Goal: Task Accomplishment & Management: Use online tool/utility

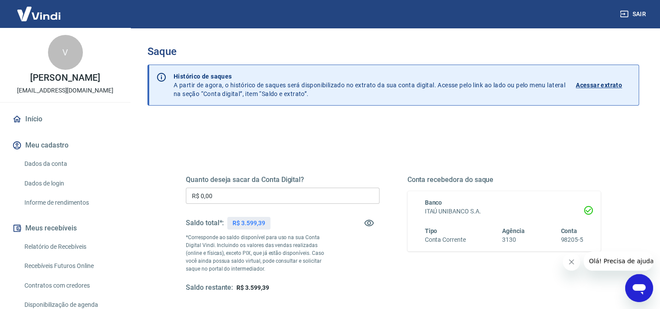
click at [232, 201] on input "R$ 0,00" at bounding box center [283, 196] width 194 height 16
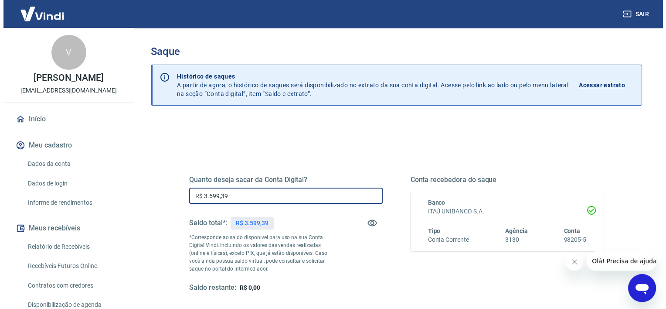
scroll to position [122, 0]
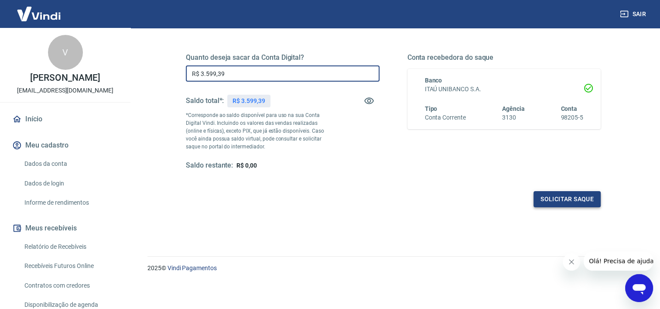
type input "R$ 3.599,39"
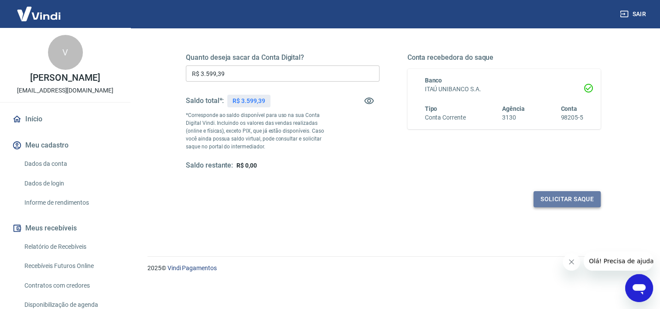
click at [568, 192] on button "Solicitar saque" at bounding box center [566, 199] width 67 height 16
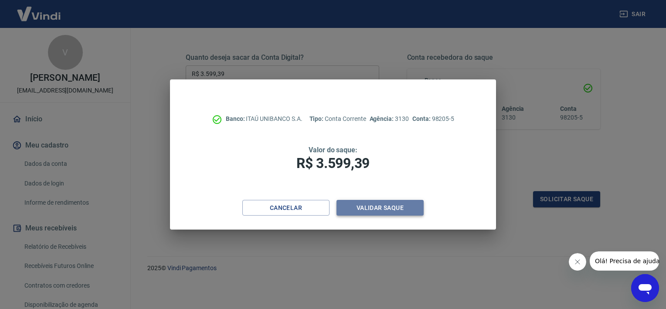
click at [393, 203] on button "Validar saque" at bounding box center [380, 208] width 87 height 16
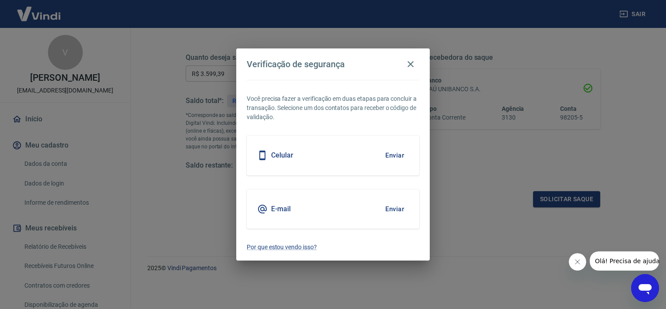
click at [393, 203] on button "Enviar" at bounding box center [395, 209] width 28 height 18
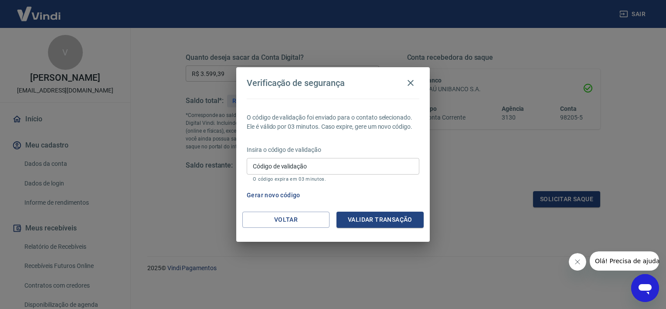
click at [329, 161] on input "Código de validação" at bounding box center [333, 166] width 173 height 16
type input "7"
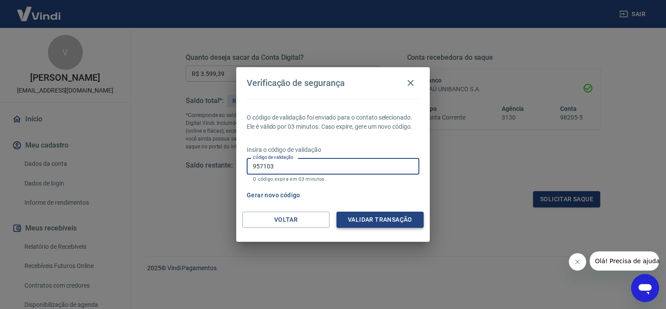
click at [372, 224] on button "Validar transação" at bounding box center [380, 220] width 87 height 16
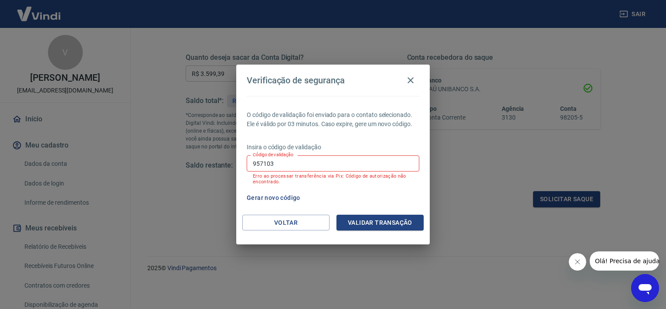
click at [277, 162] on input "957103" at bounding box center [333, 163] width 173 height 16
type input "957183"
click at [359, 224] on button "Validar transação" at bounding box center [380, 223] width 87 height 16
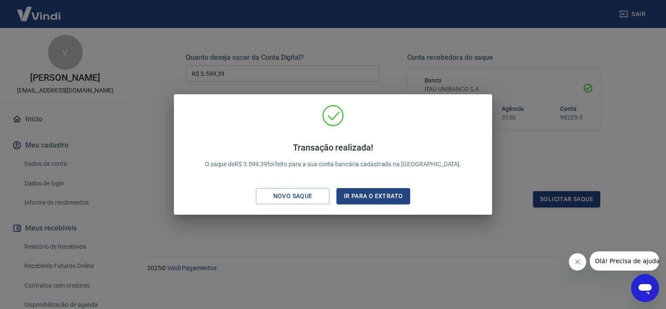
click at [358, 250] on div "Transação realizada! O saque de R$ 3.599,39 foi feito para a sua conta bancária…" at bounding box center [333, 154] width 666 height 309
